Goal: Navigation & Orientation: Find specific page/section

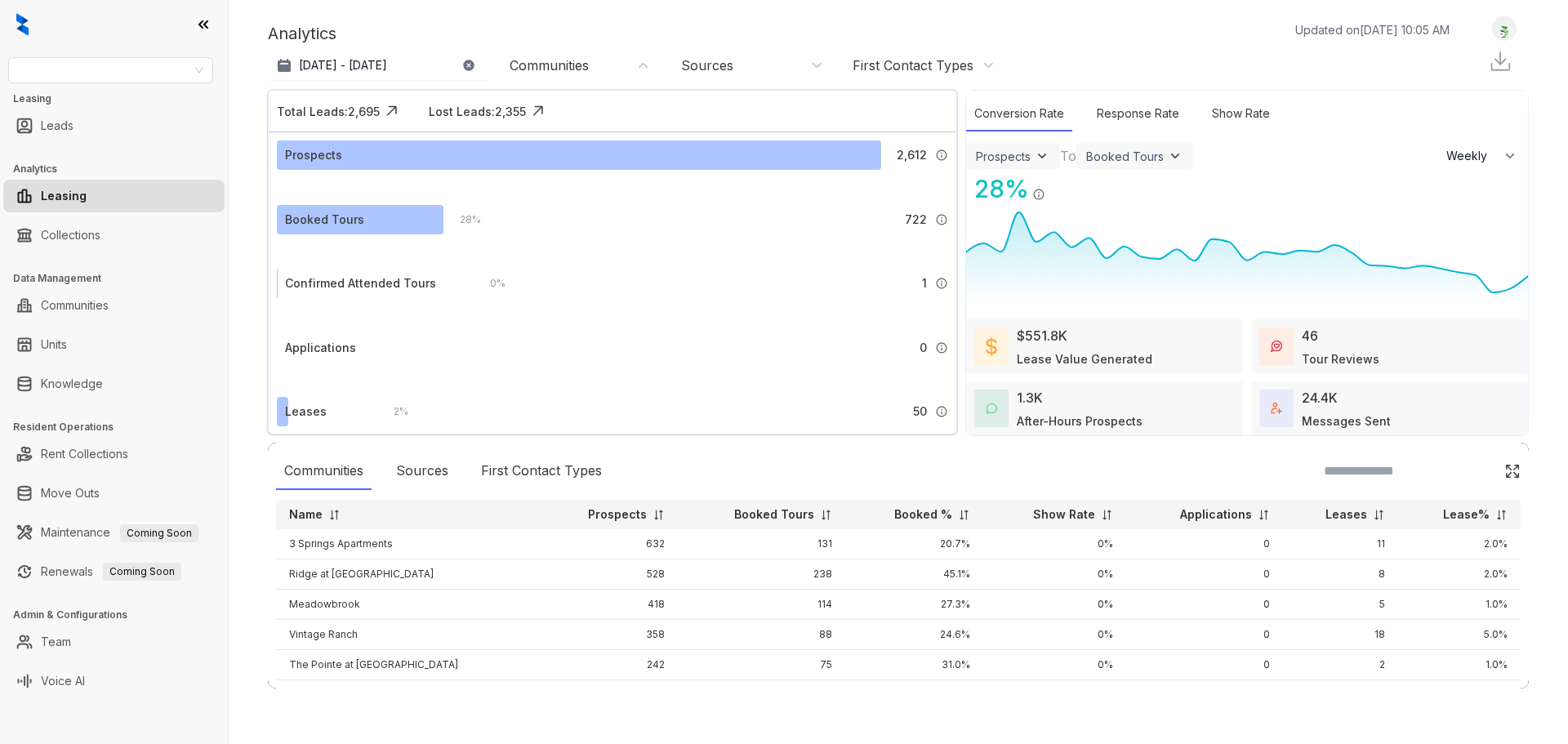
select select "******"
click at [376, 57] on p "[DATE] - [DATE]" at bounding box center [343, 65] width 89 height 17
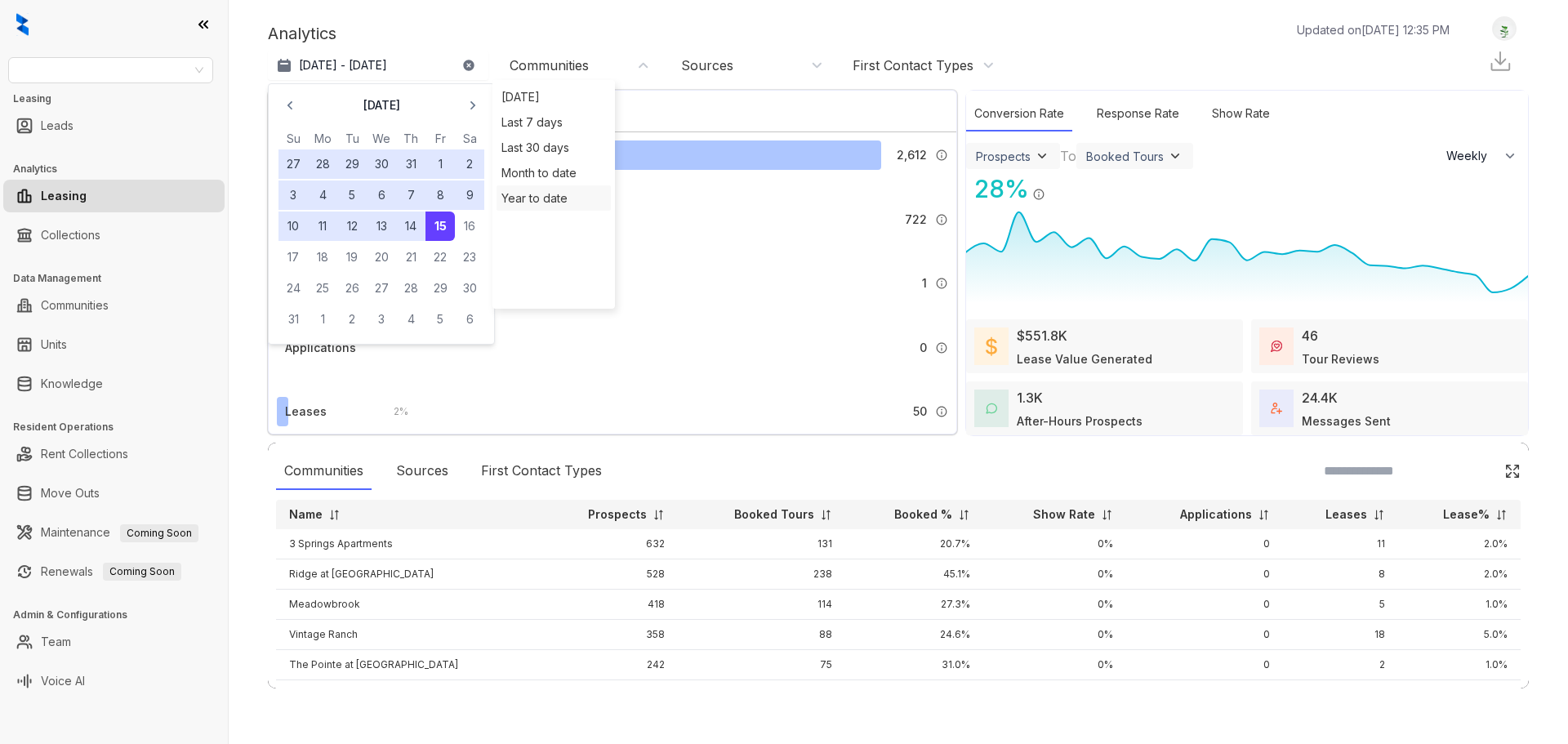
click at [552, 196] on div "Year to date" at bounding box center [553, 197] width 104 height 17
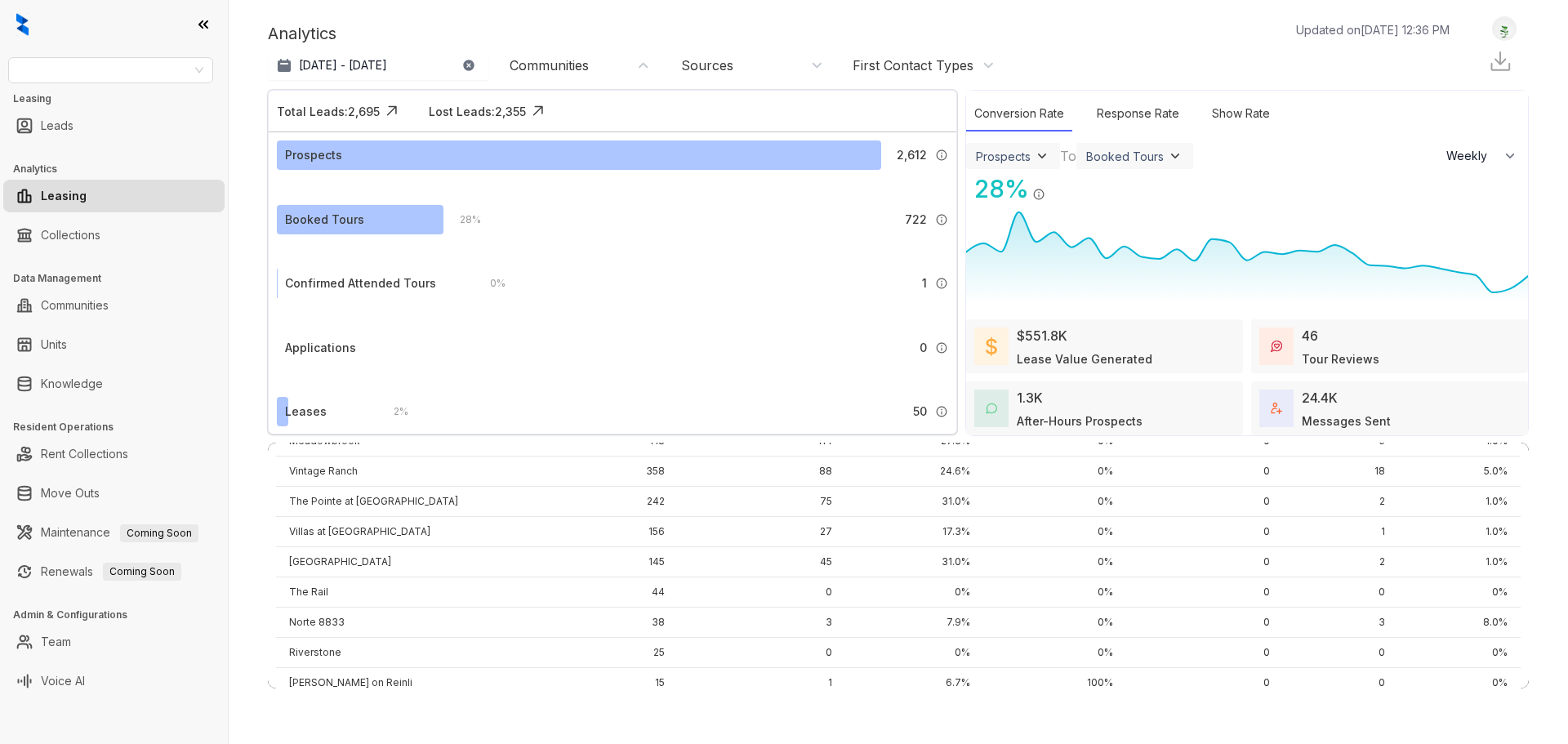
scroll to position [215, 0]
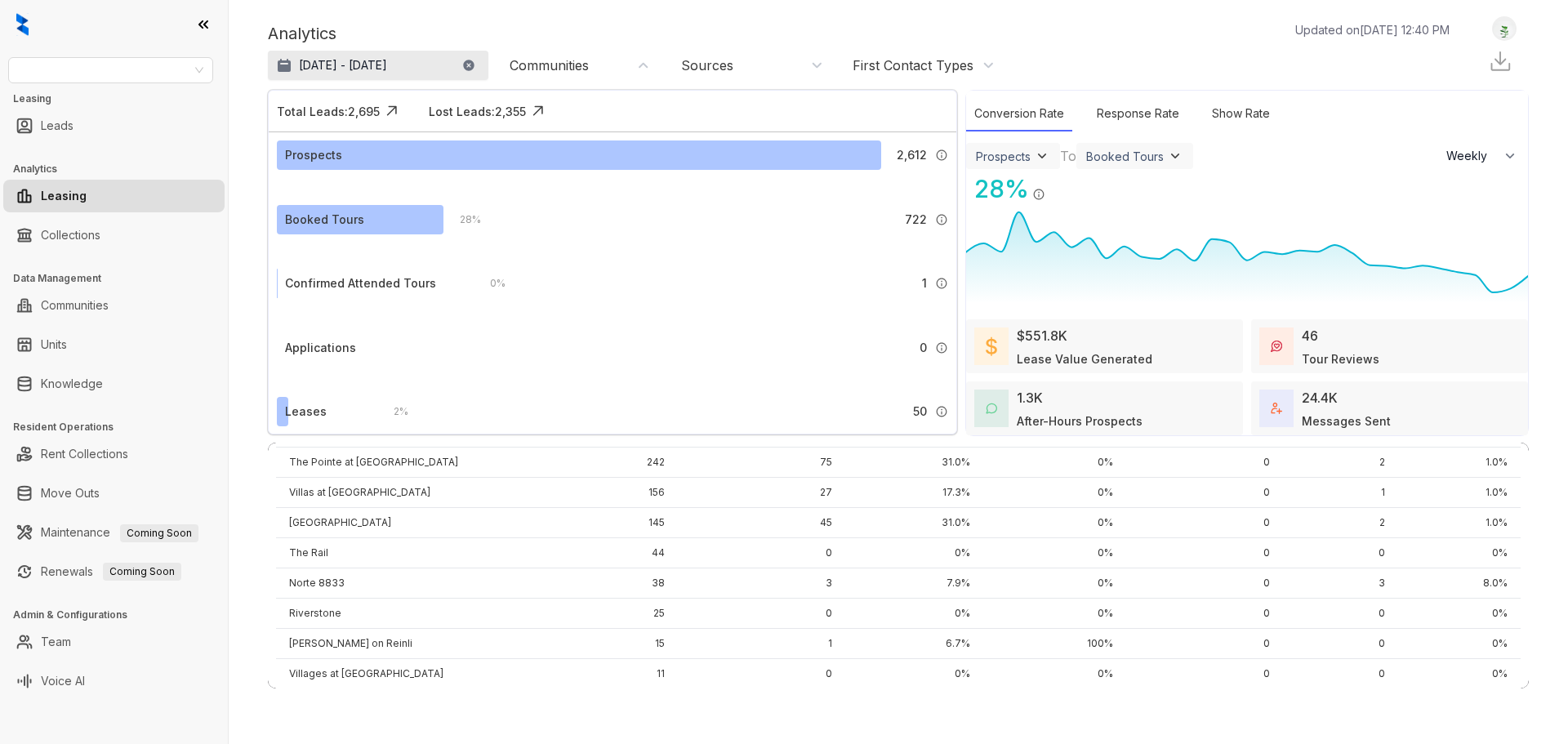
click at [377, 63] on p "[DATE] - [DATE]" at bounding box center [343, 65] width 89 height 17
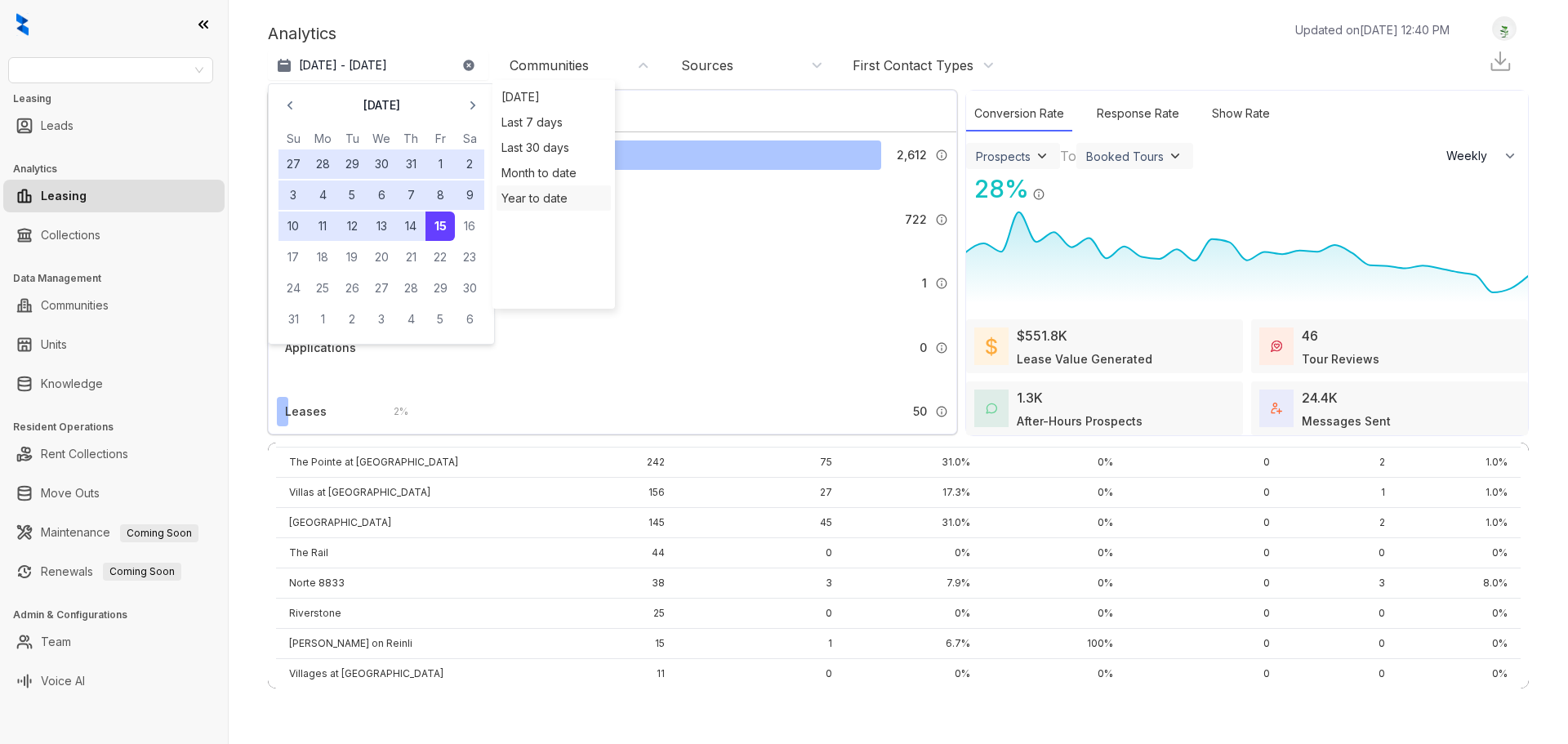
click at [562, 192] on div "Year to date" at bounding box center [553, 197] width 104 height 17
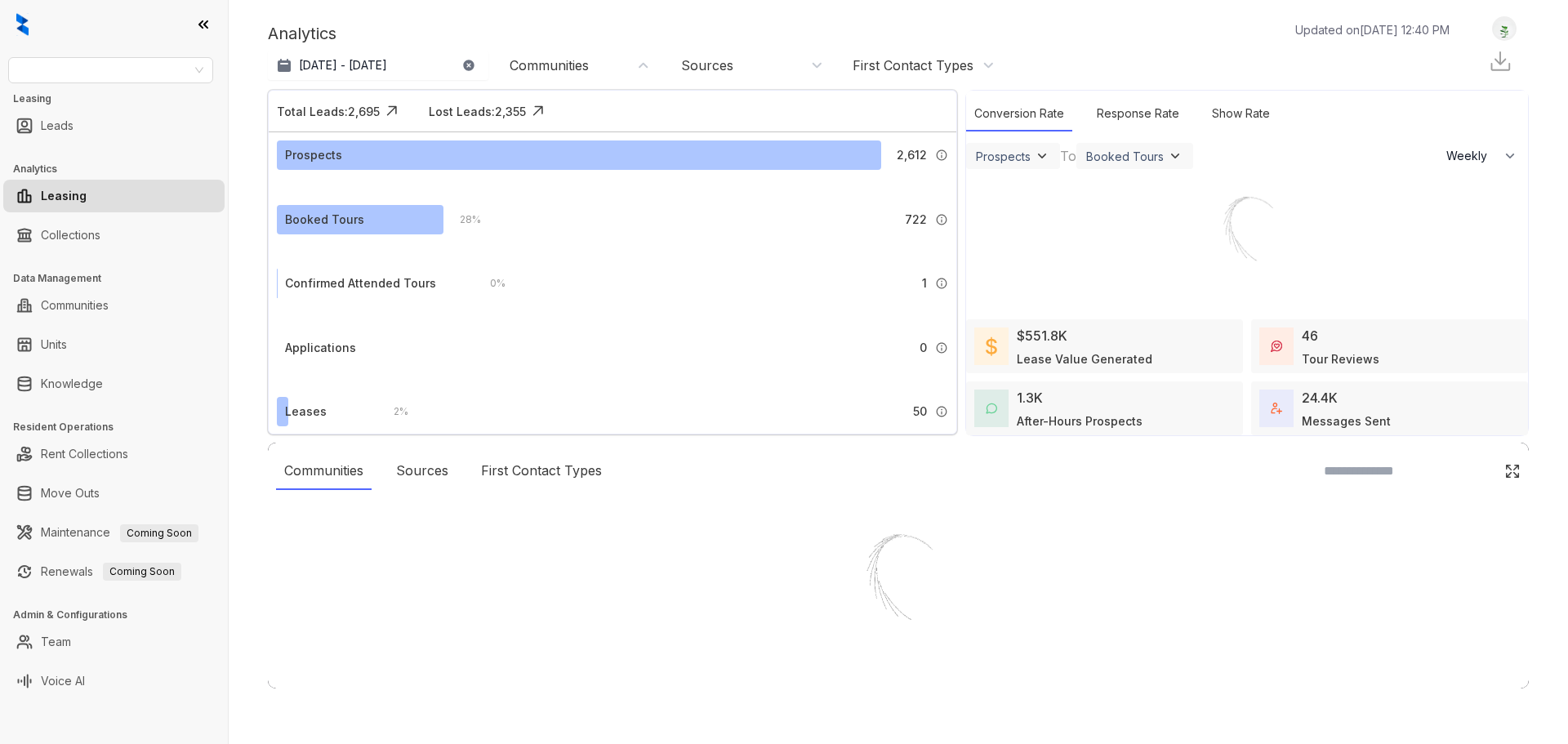
scroll to position [0, 0]
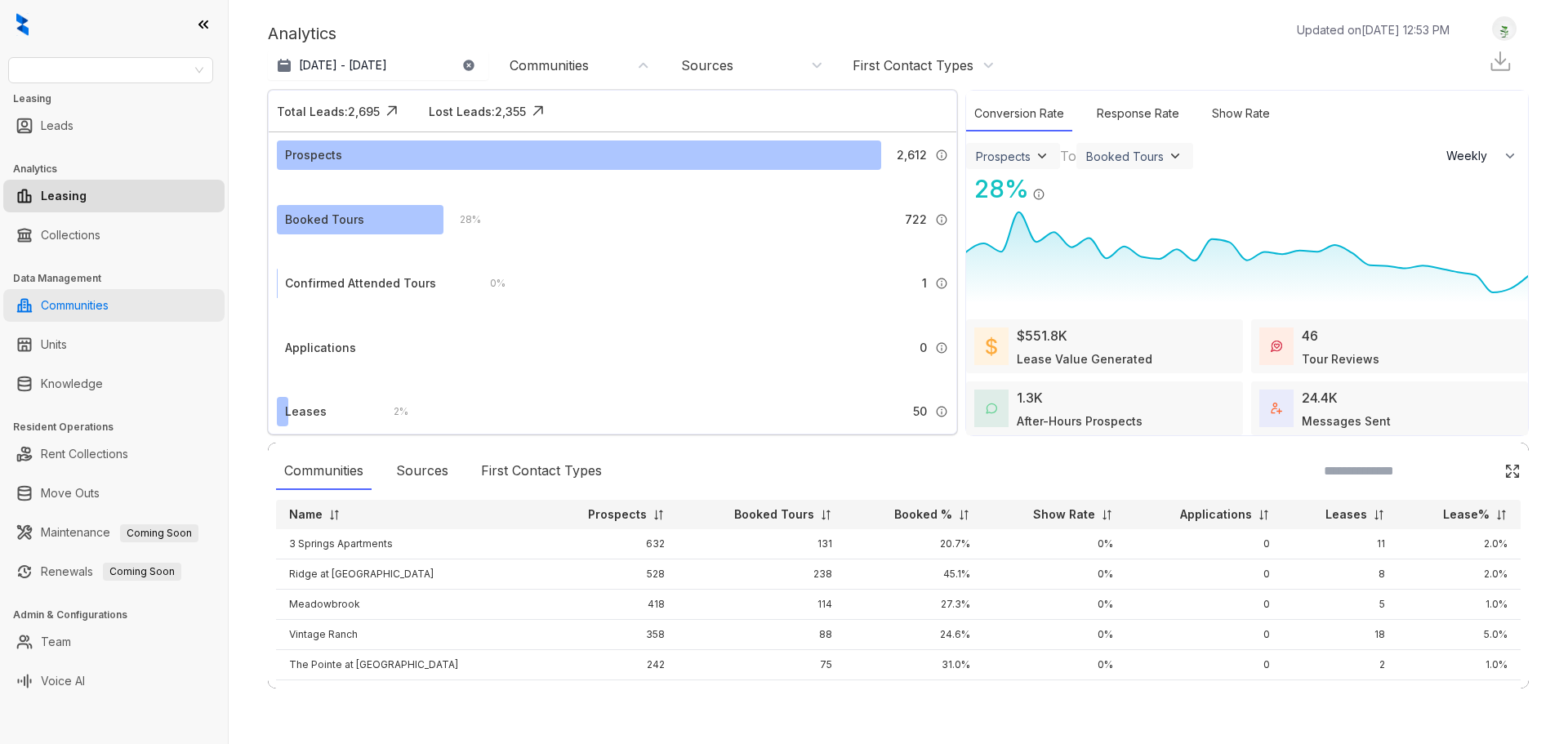
click at [89, 300] on link "Communities" at bounding box center [75, 304] width 68 height 33
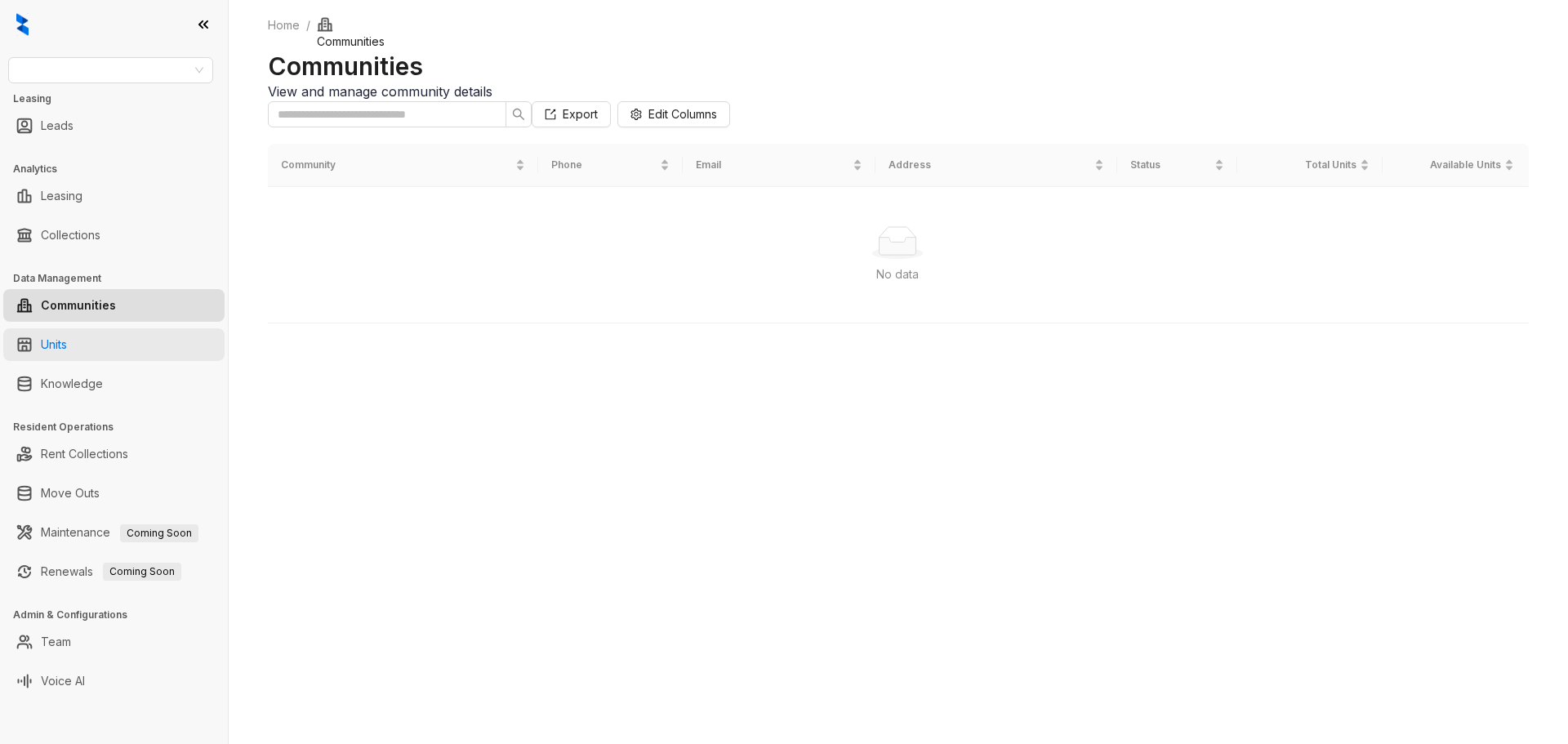
click at [41, 337] on link "Units" at bounding box center [54, 344] width 26 height 33
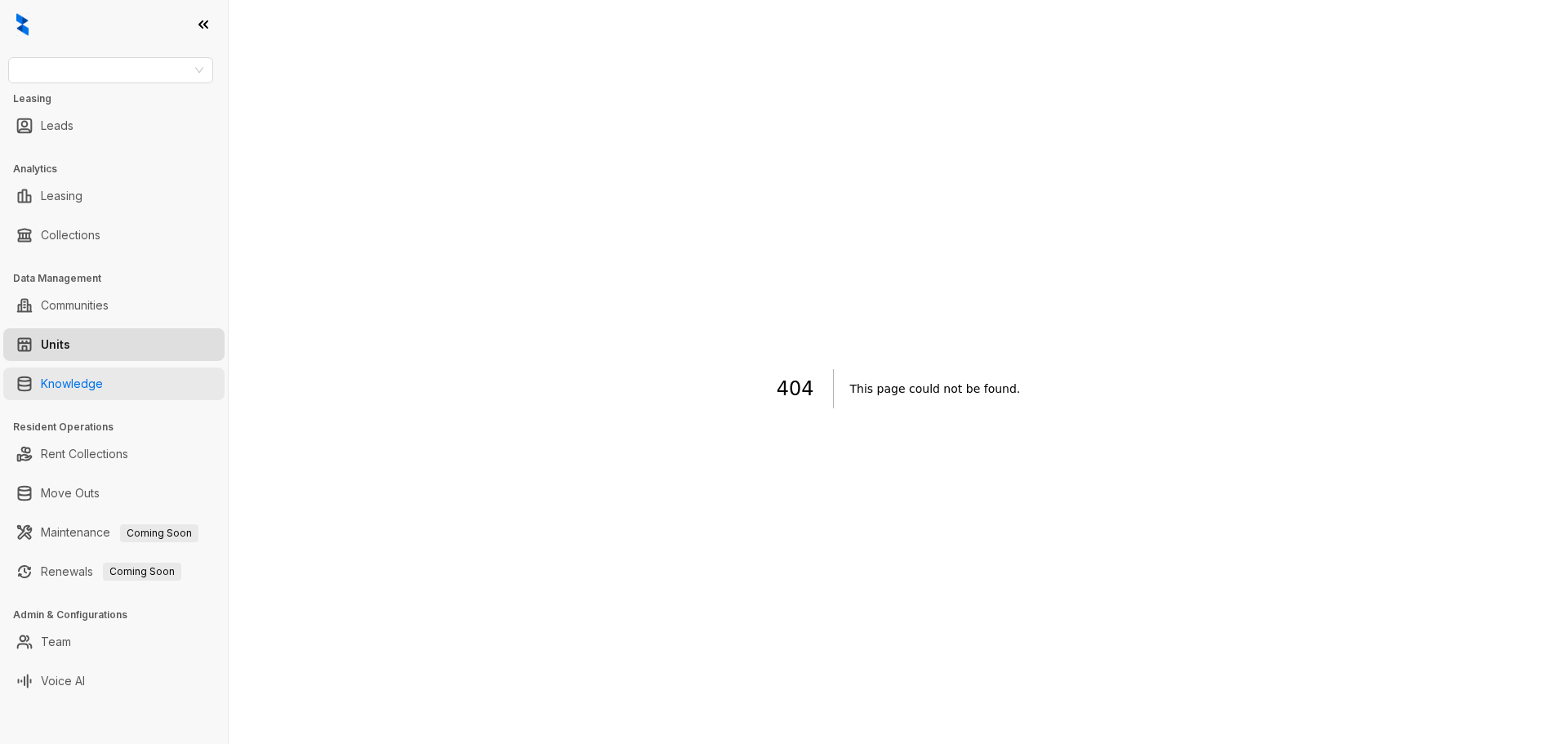
click at [56, 372] on link "Knowledge" at bounding box center [72, 384] width 62 height 33
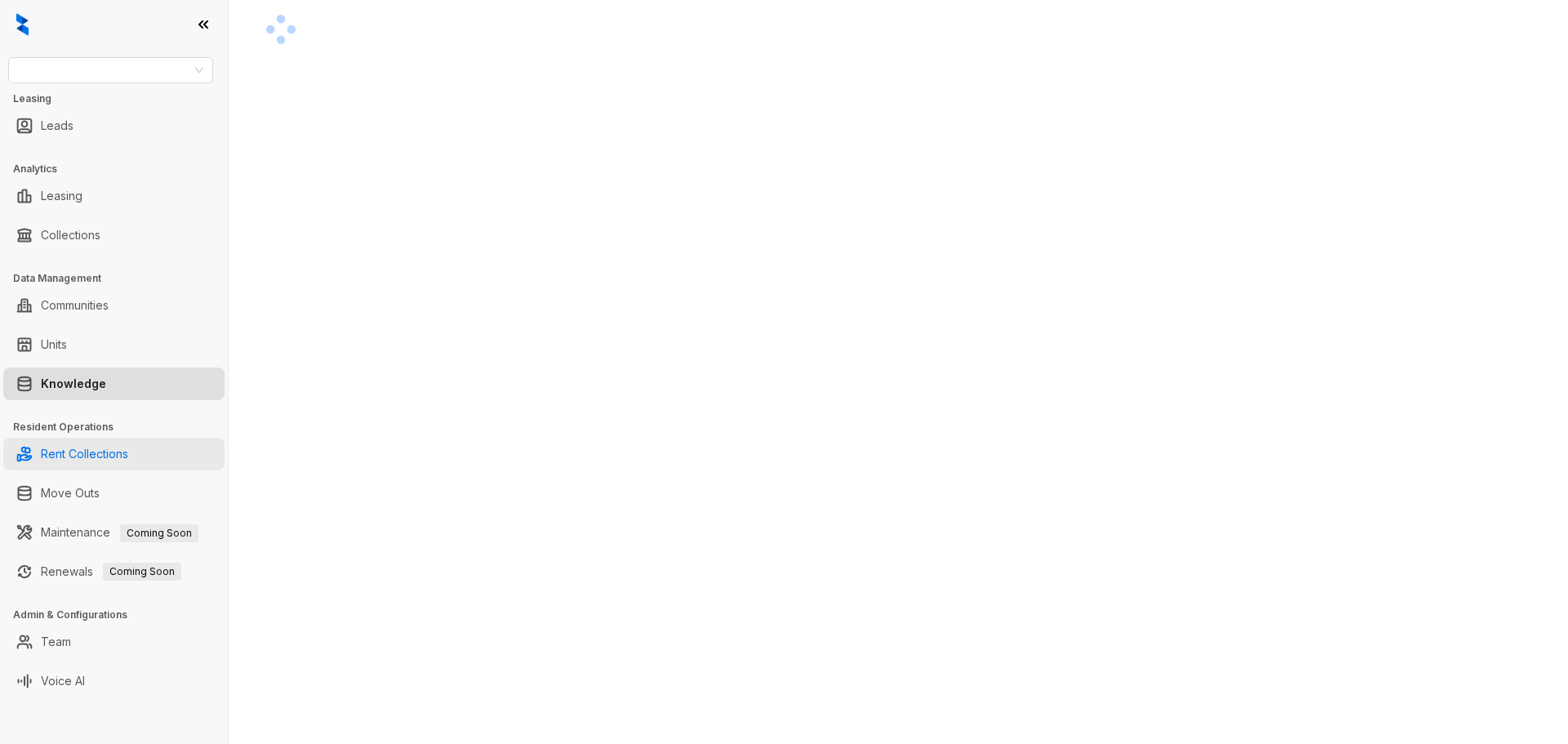
click at [63, 451] on link "Rent Collections" at bounding box center [85, 453] width 88 height 33
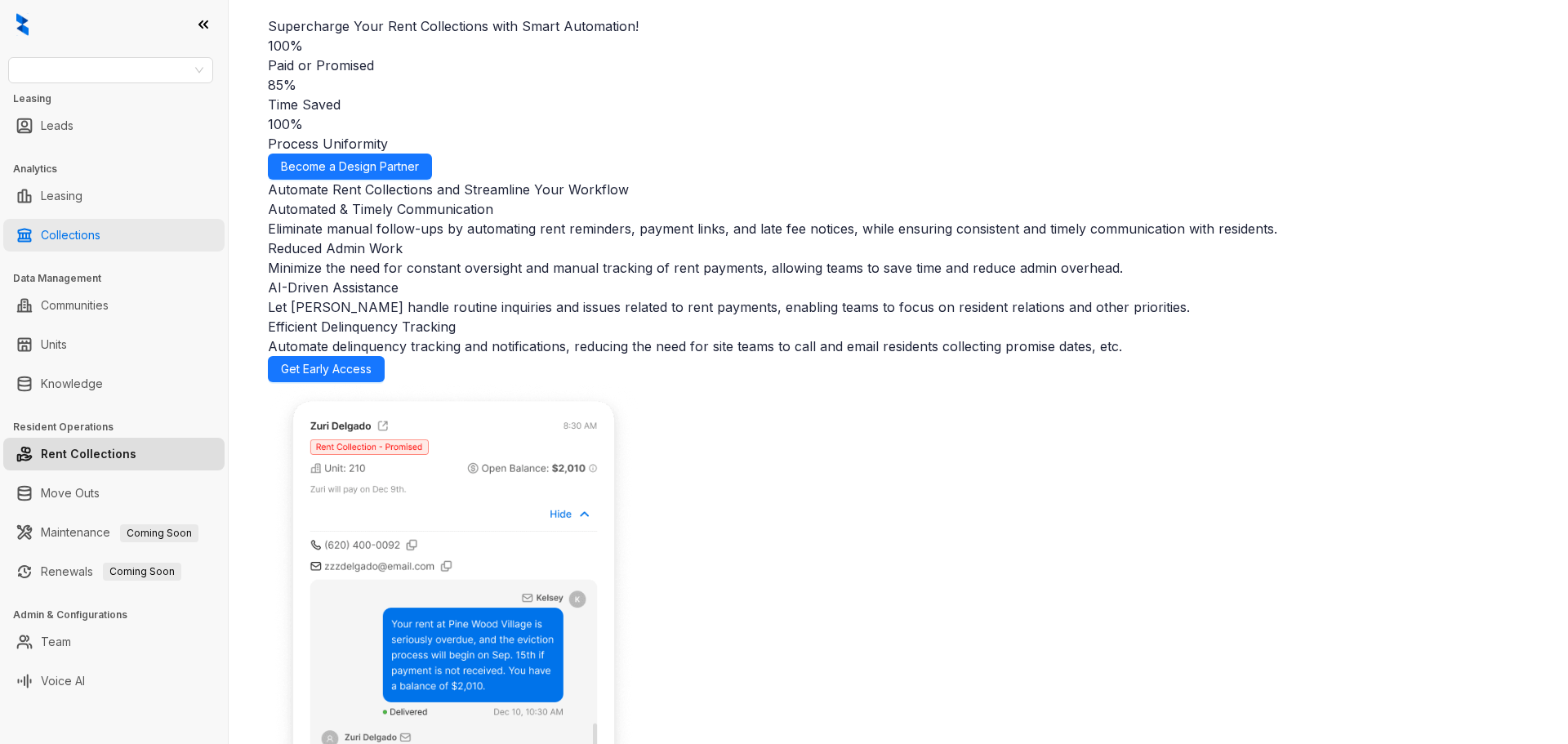
click at [50, 226] on link "Collections" at bounding box center [71, 235] width 60 height 33
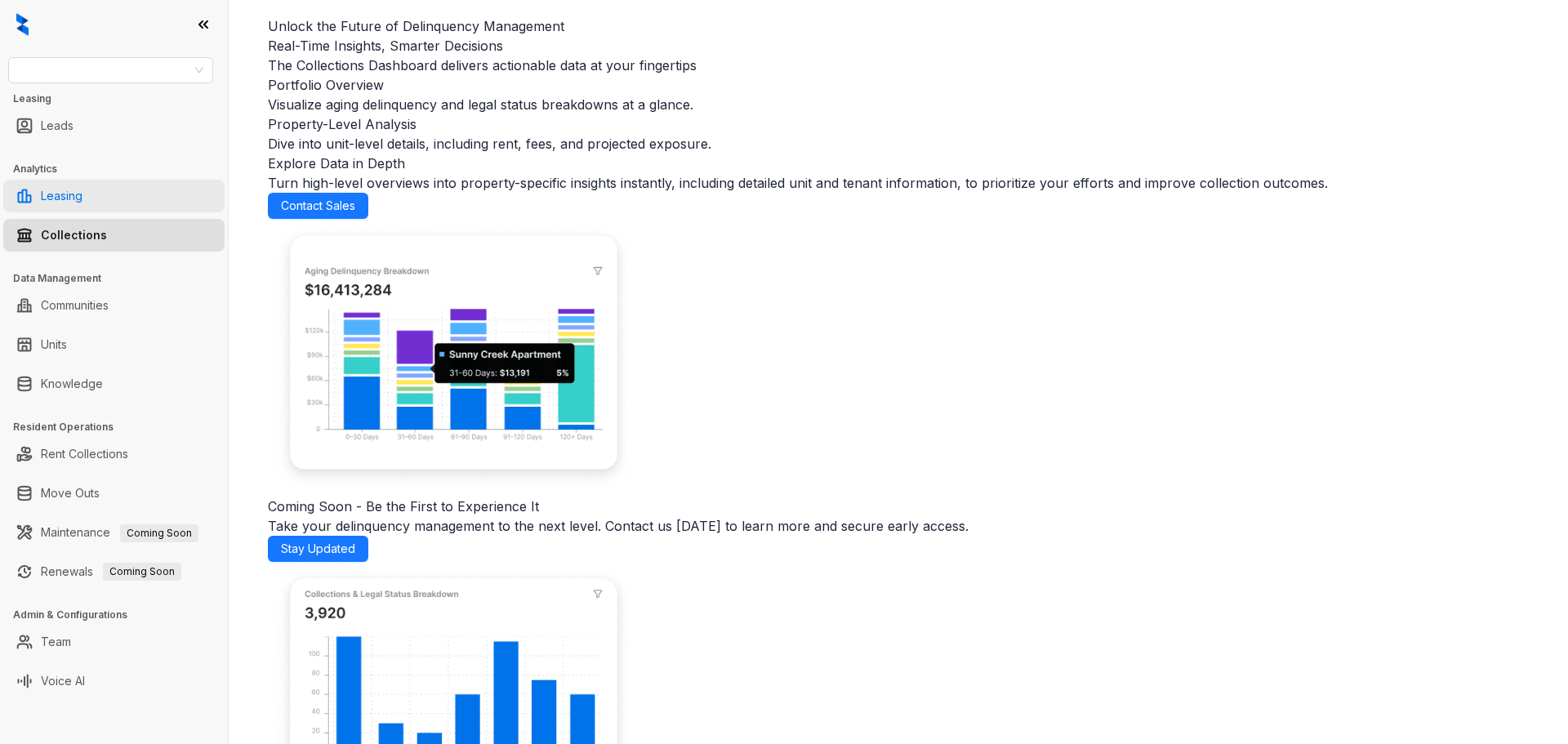
click at [60, 194] on link "Leasing" at bounding box center [61, 196] width 42 height 33
select select "******"
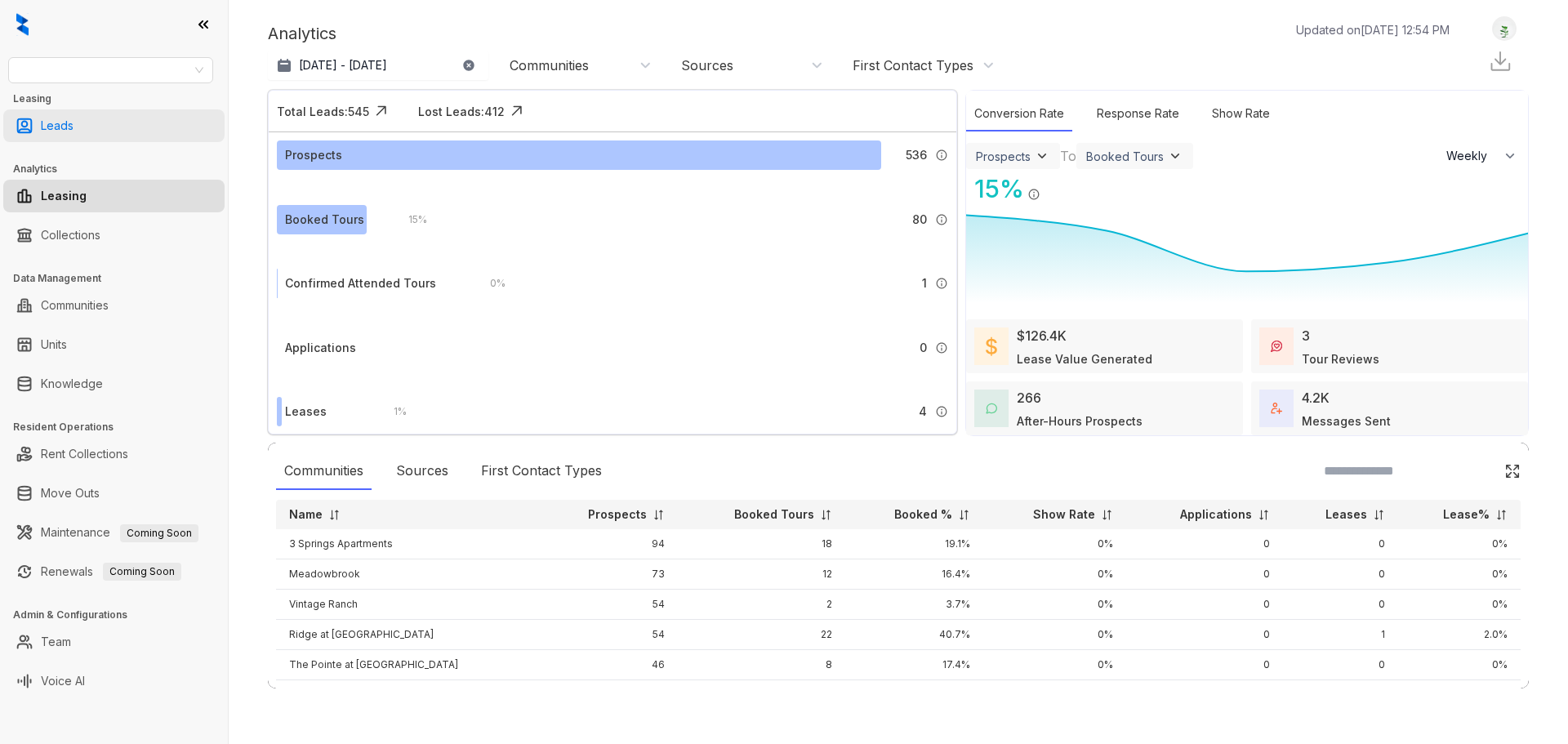
click at [61, 129] on link "Leads" at bounding box center [57, 125] width 33 height 33
click at [70, 116] on link "Leads" at bounding box center [57, 125] width 33 height 33
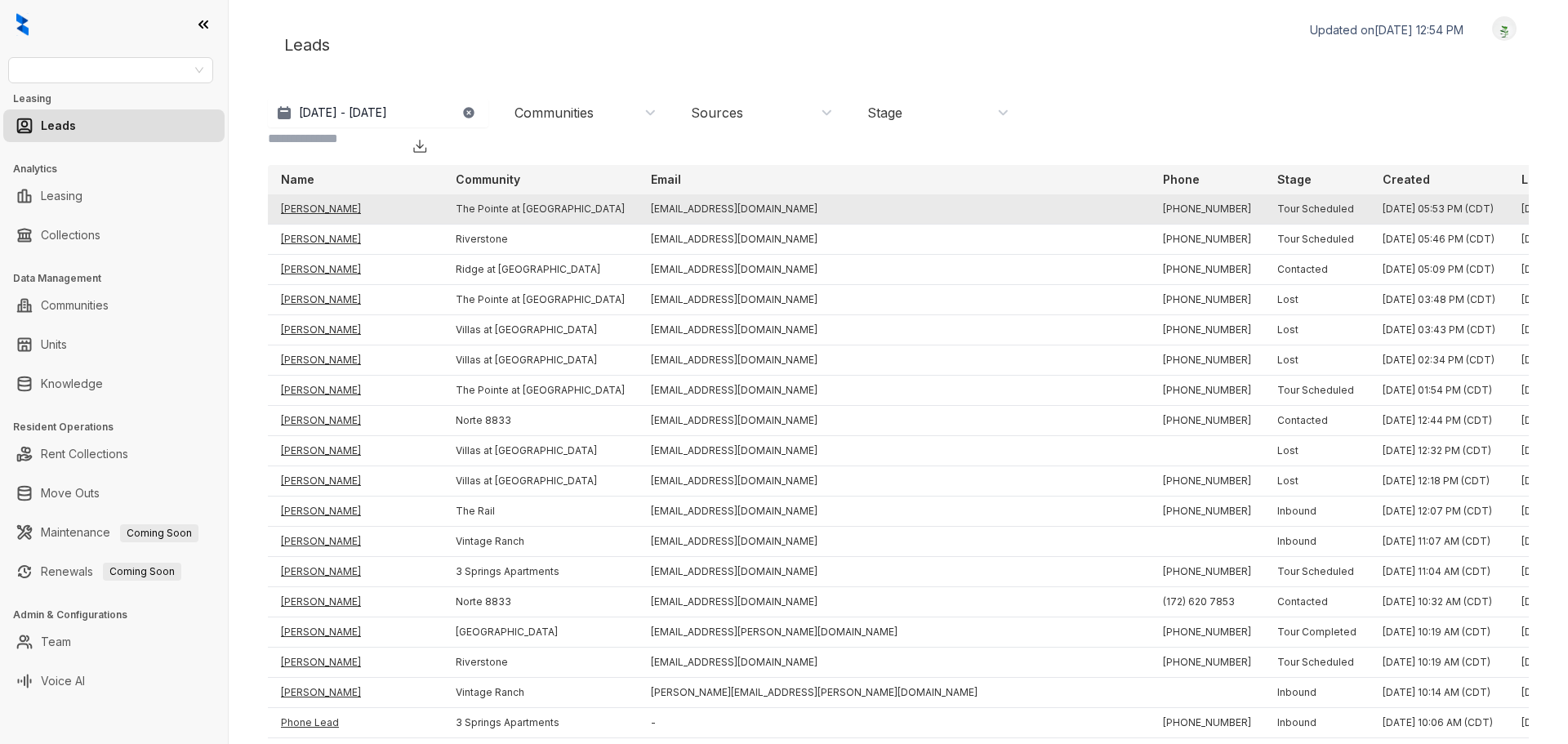
click at [360, 195] on td "[PERSON_NAME]" at bounding box center [356, 210] width 175 height 30
